Goal: Task Accomplishment & Management: Use online tool/utility

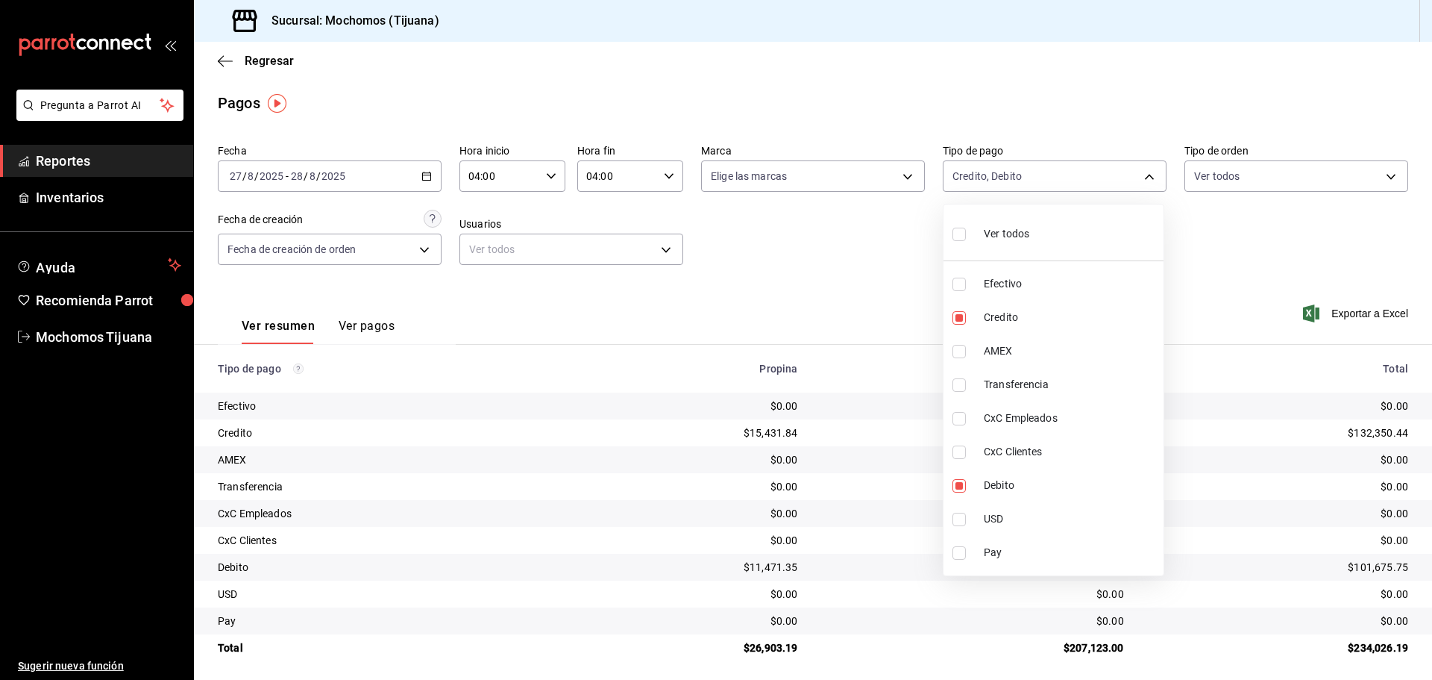
click at [247, 59] on div at bounding box center [716, 340] width 1432 height 680
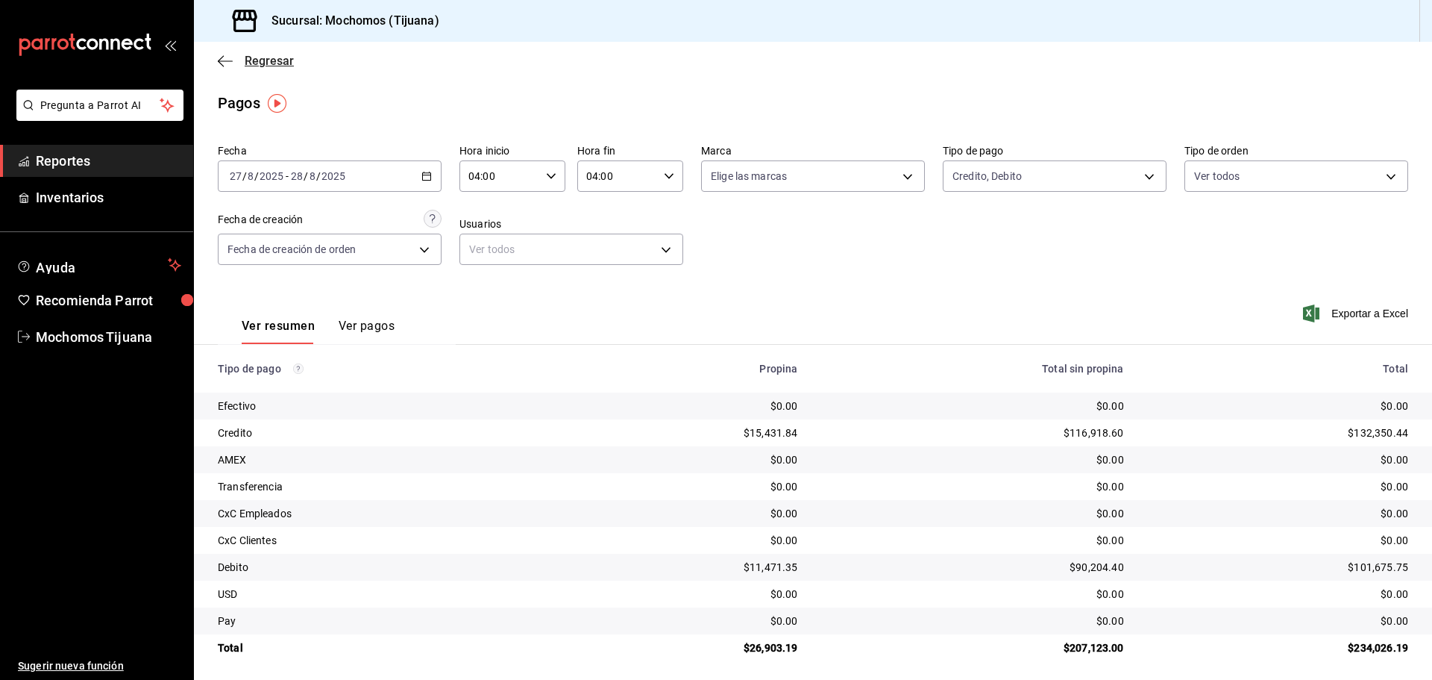
click at [247, 60] on span "Regresar" at bounding box center [269, 61] width 49 height 14
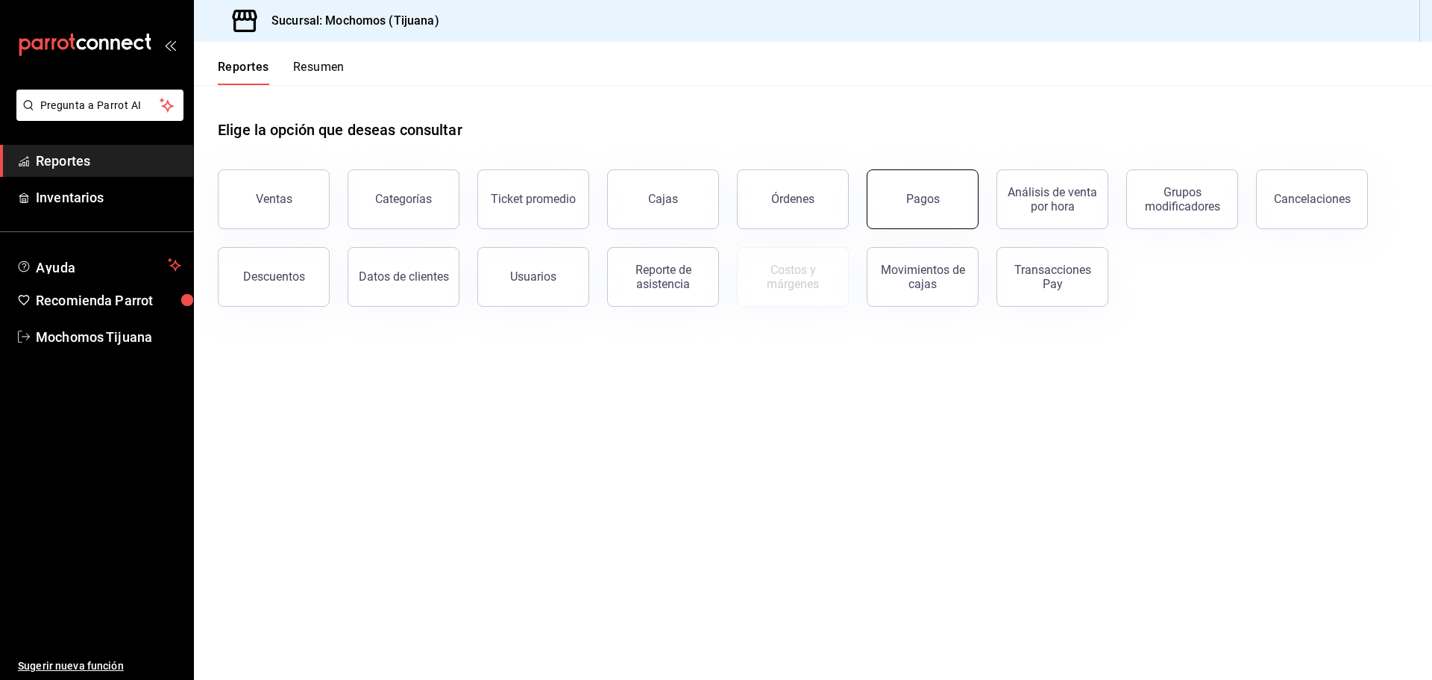
click at [900, 203] on button "Pagos" at bounding box center [923, 199] width 112 height 60
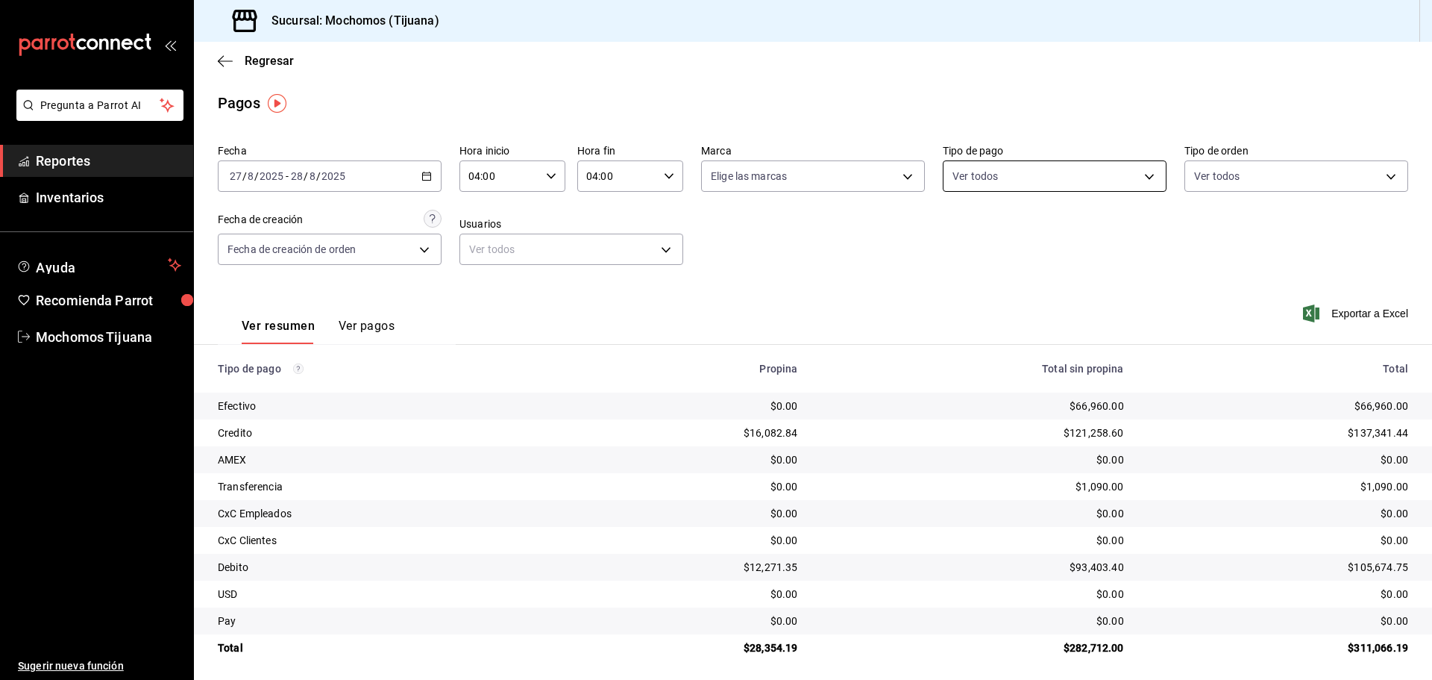
click at [1143, 182] on body "Pregunta a Parrot AI Reportes Inventarios Ayuda Recomienda Parrot Mochomos Tiju…" at bounding box center [716, 340] width 1432 height 680
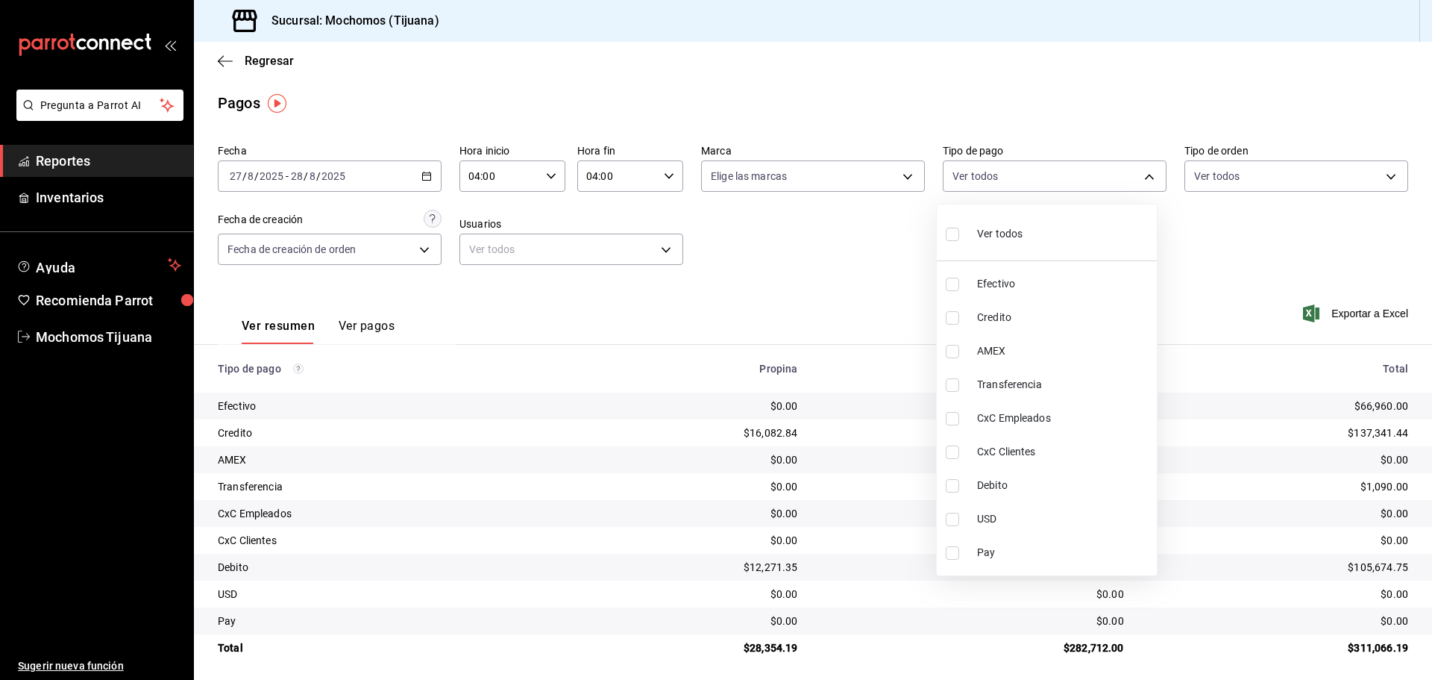
click at [1085, 318] on span "Credito" at bounding box center [1064, 318] width 174 height 16
type input "a27a072c-b141-4985-9f83-ae60dbe2196b"
checkbox input "true"
click at [1079, 489] on span "Debito" at bounding box center [1071, 485] width 174 height 16
type input "a27a072c-b141-4985-9f83-ae60dbe2196b,b7370aa5-450f-4a05-bab4-2784151f97fb"
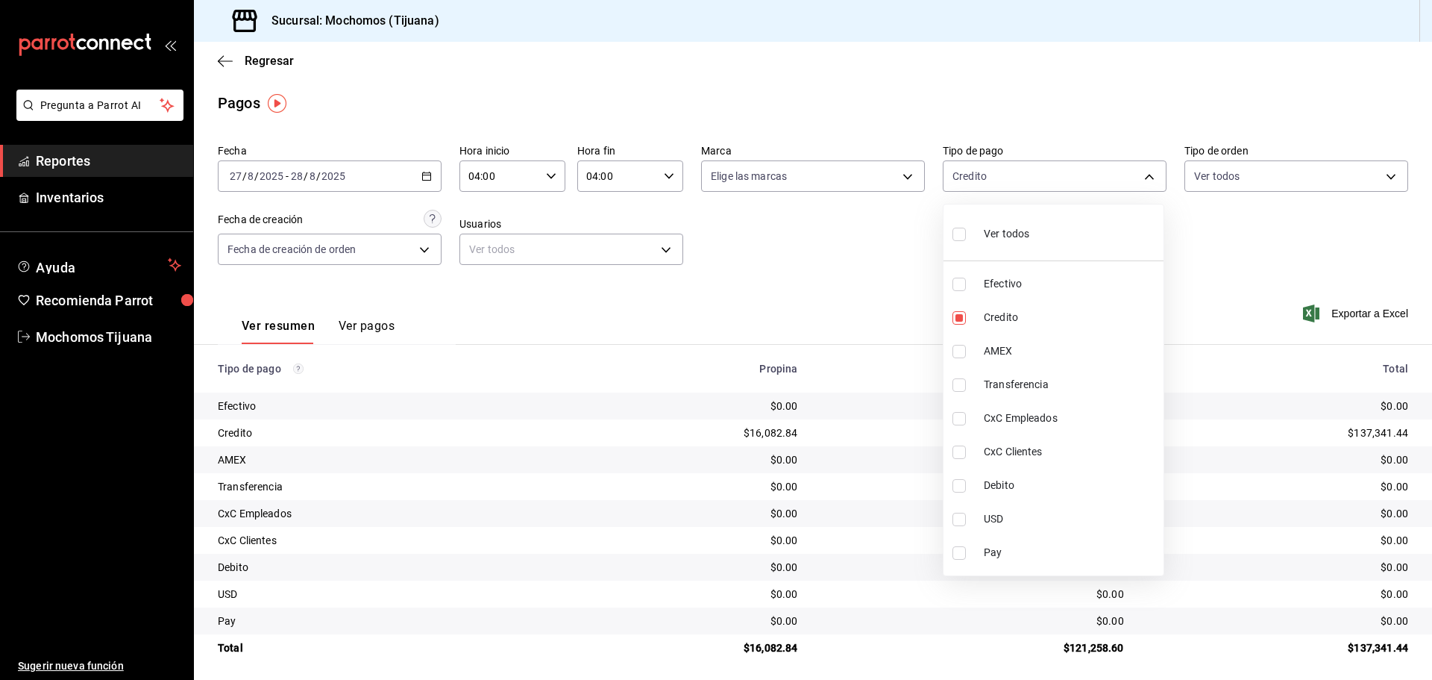
checkbox input "true"
click at [882, 272] on div at bounding box center [716, 340] width 1432 height 680
